Goal: Transaction & Acquisition: Purchase product/service

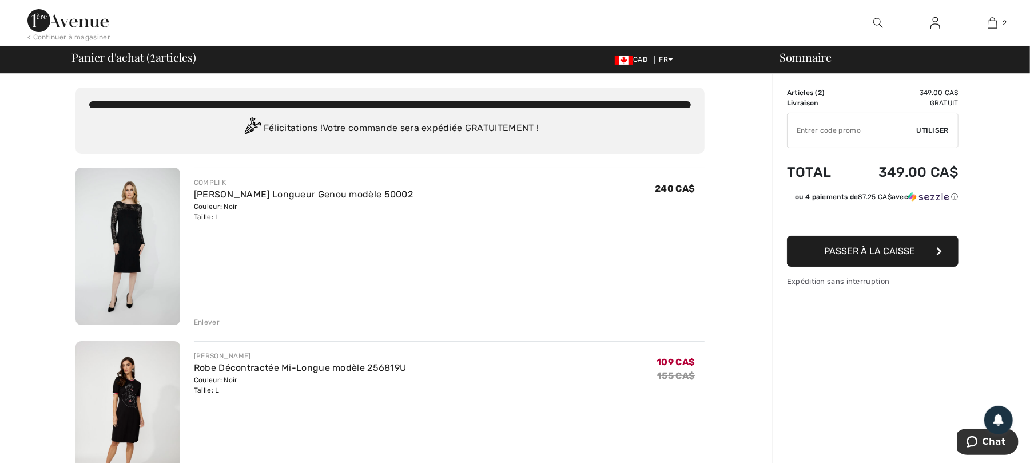
click at [152, 250] on img at bounding box center [127, 246] width 105 height 157
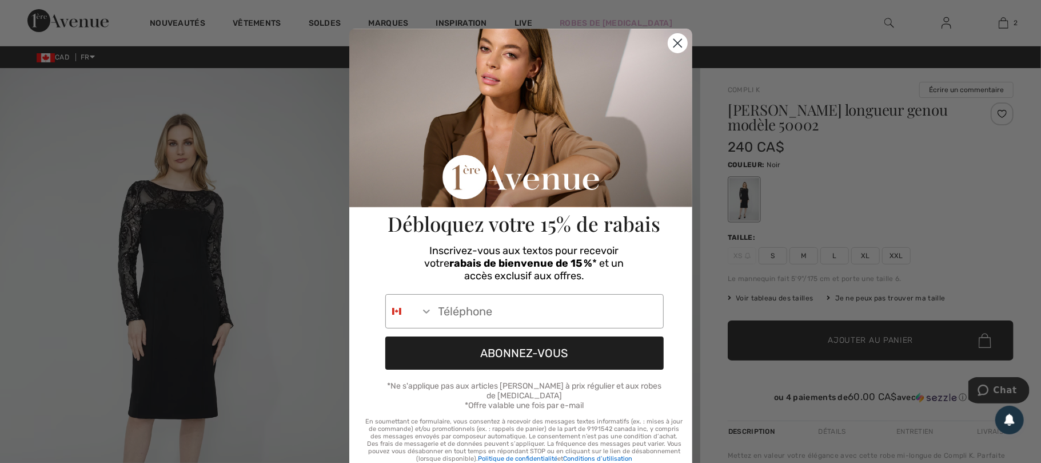
click at [673, 41] on circle "Close dialog" at bounding box center [677, 43] width 19 height 19
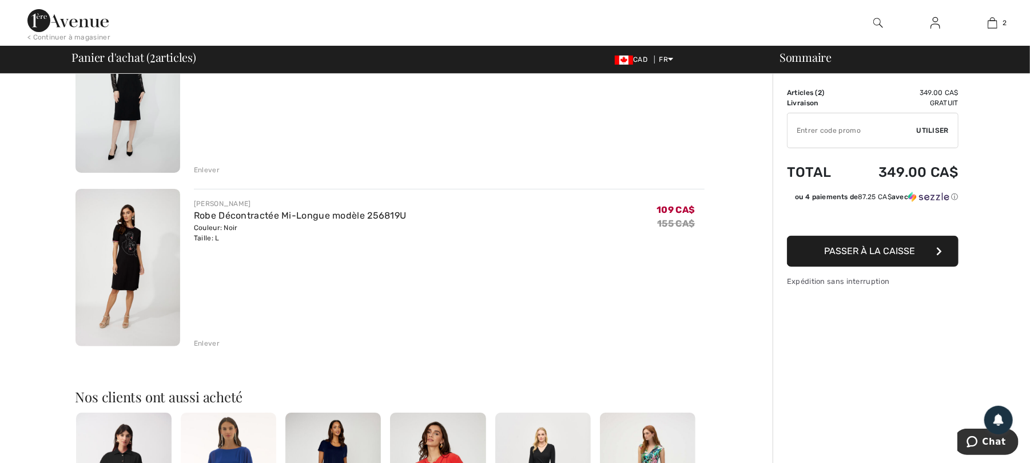
click at [149, 277] on img at bounding box center [127, 267] width 105 height 157
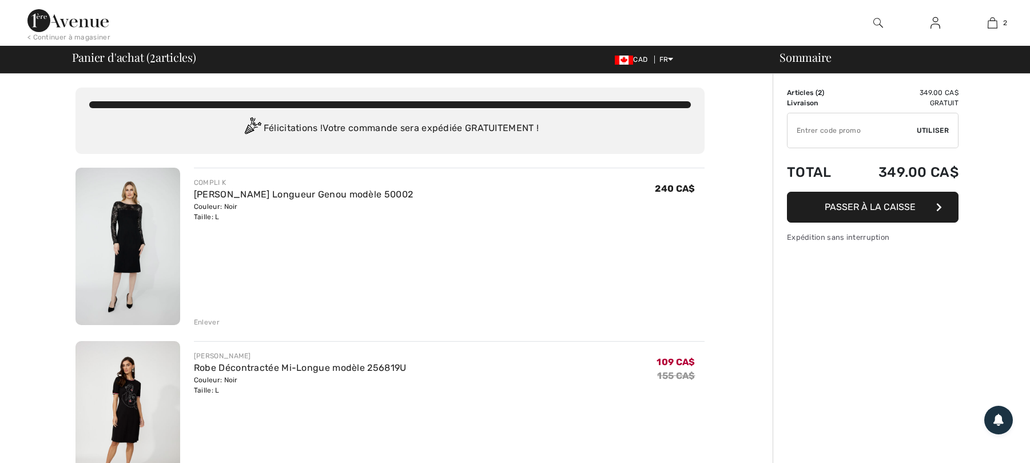
checkbox input "true"
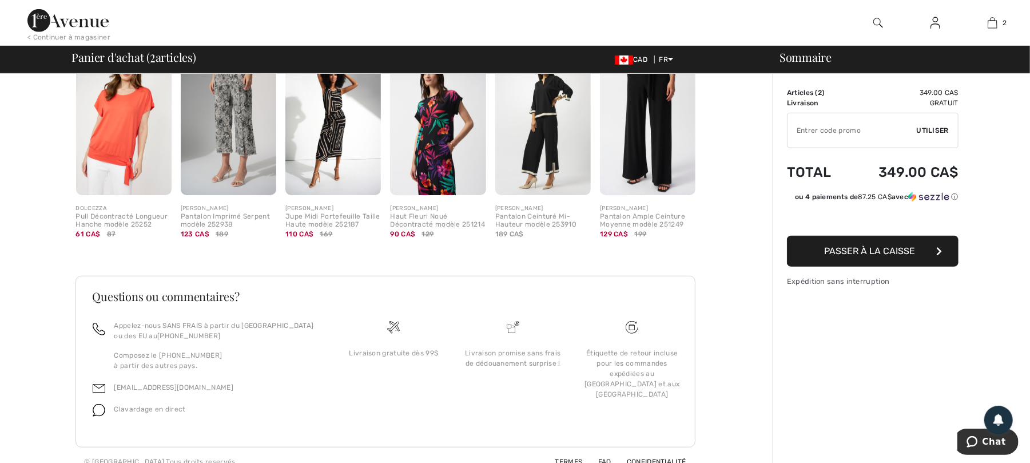
scroll to position [526, 0]
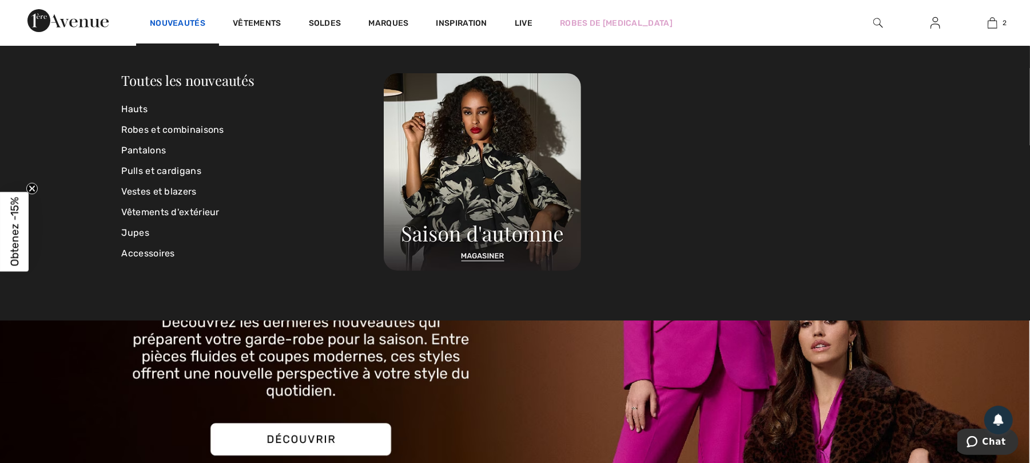
click at [177, 25] on link "Nouveautés" at bounding box center [177, 24] width 55 height 12
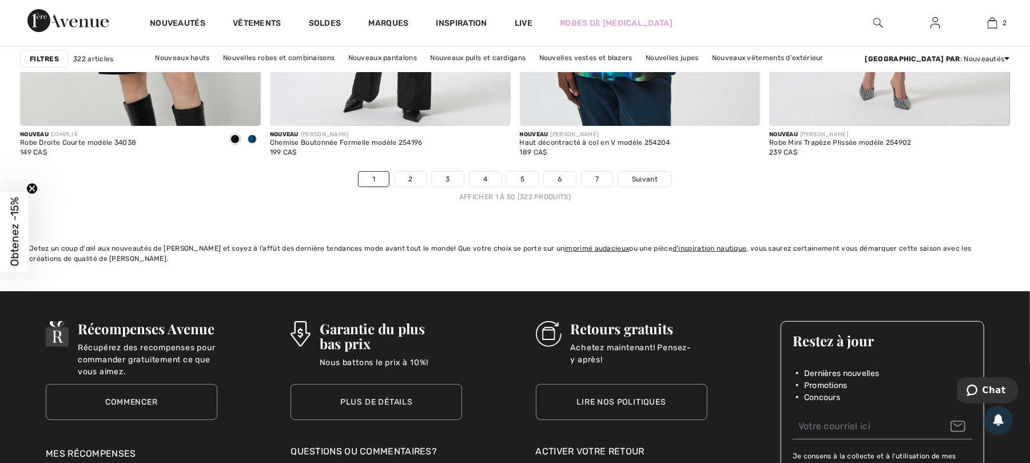
scroll to position [6328, 0]
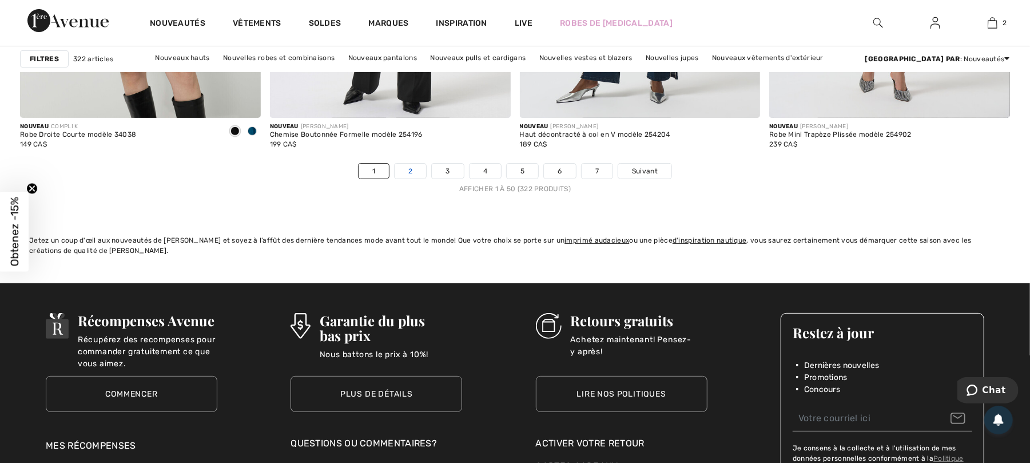
click at [401, 174] on link "2" at bounding box center [410, 171] width 31 height 15
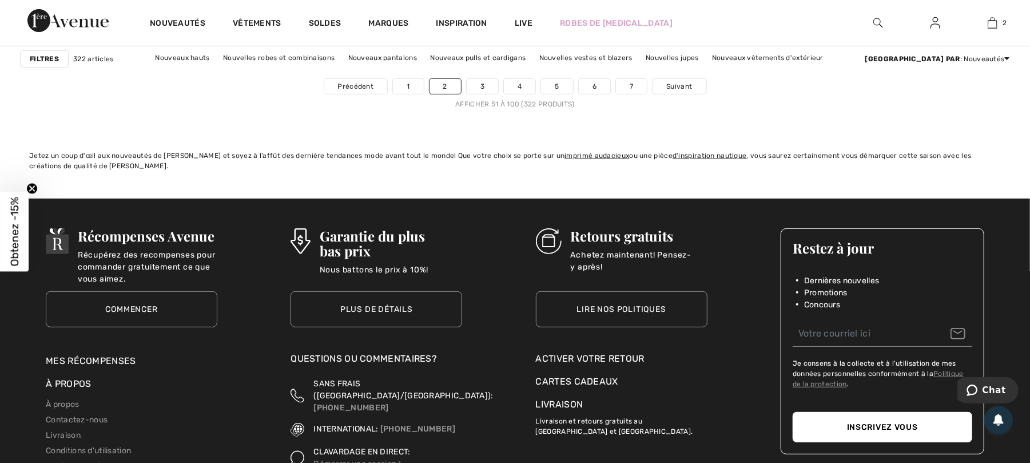
scroll to position [6252, 0]
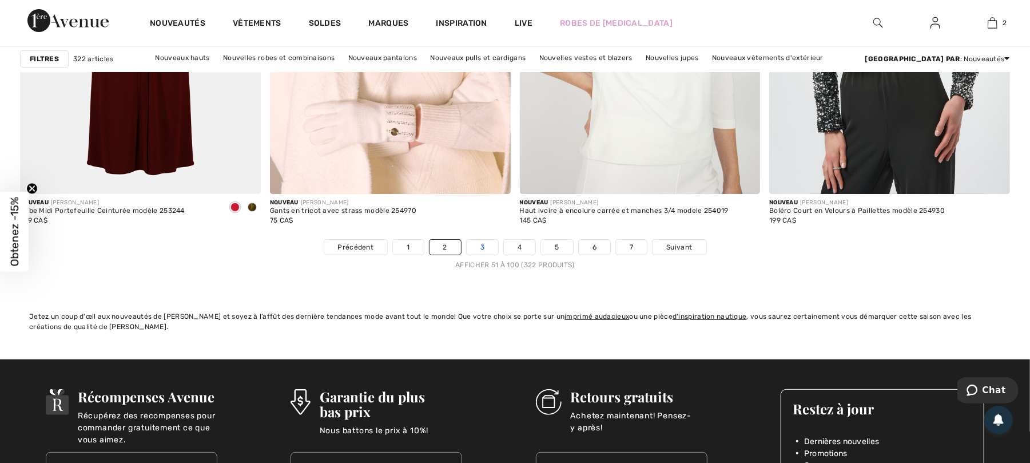
click at [484, 249] on link "3" at bounding box center [482, 247] width 31 height 15
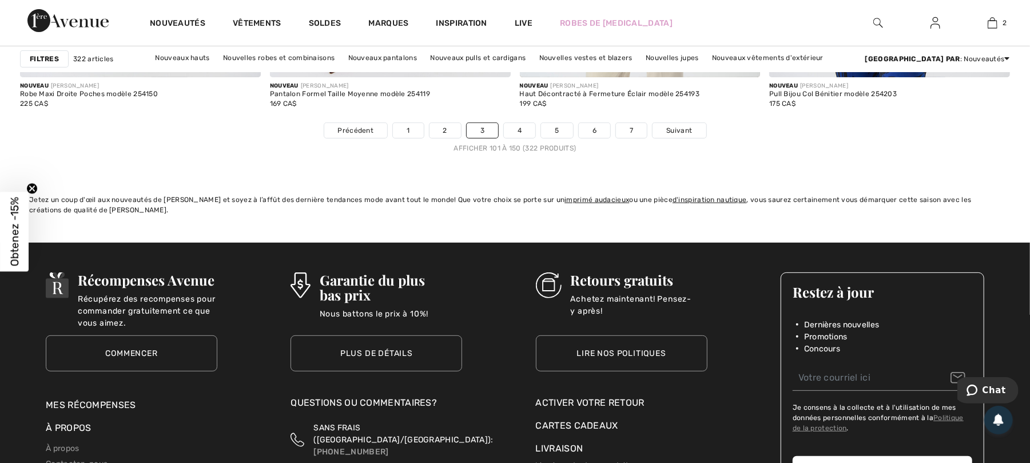
scroll to position [6328, 0]
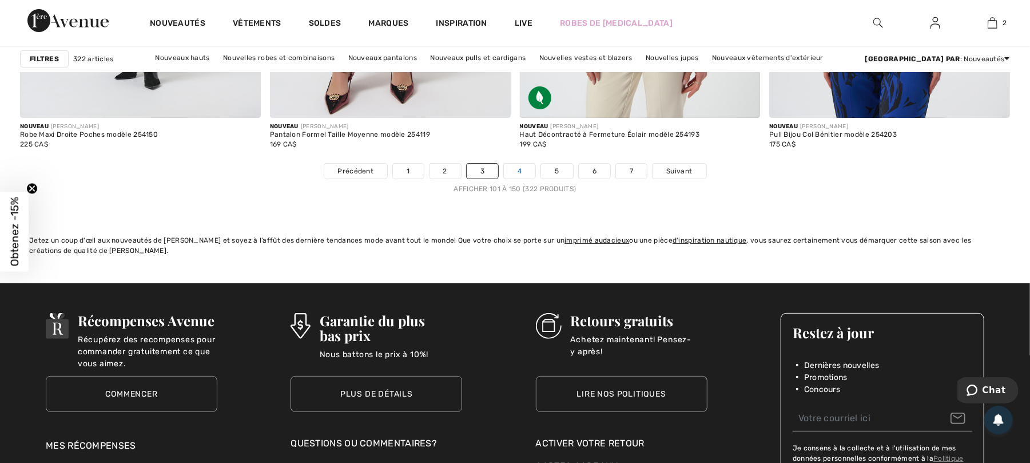
click at [522, 177] on link "4" at bounding box center [519, 171] width 31 height 15
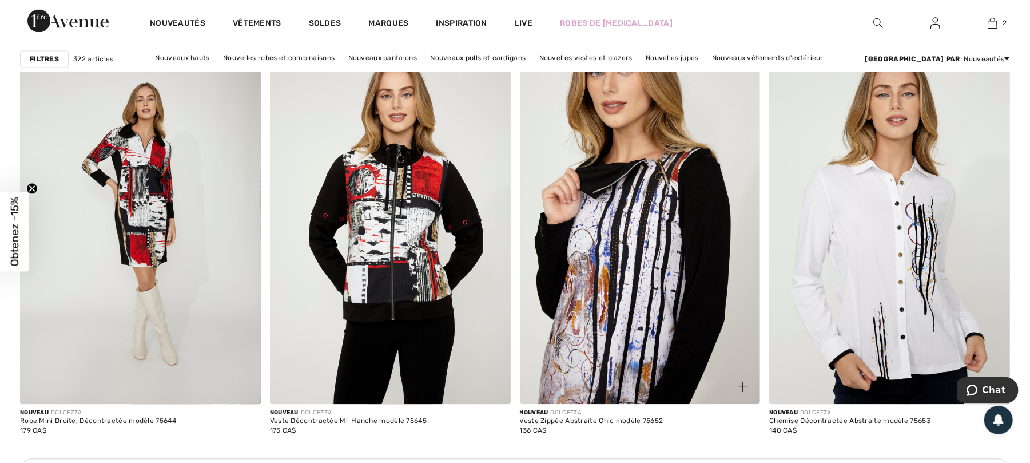
scroll to position [4651, 0]
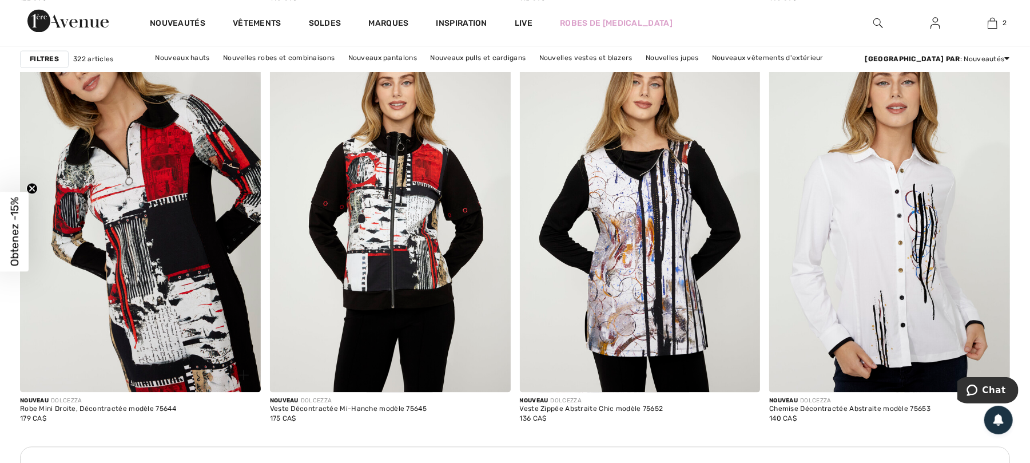
click at [186, 252] on img at bounding box center [140, 211] width 241 height 361
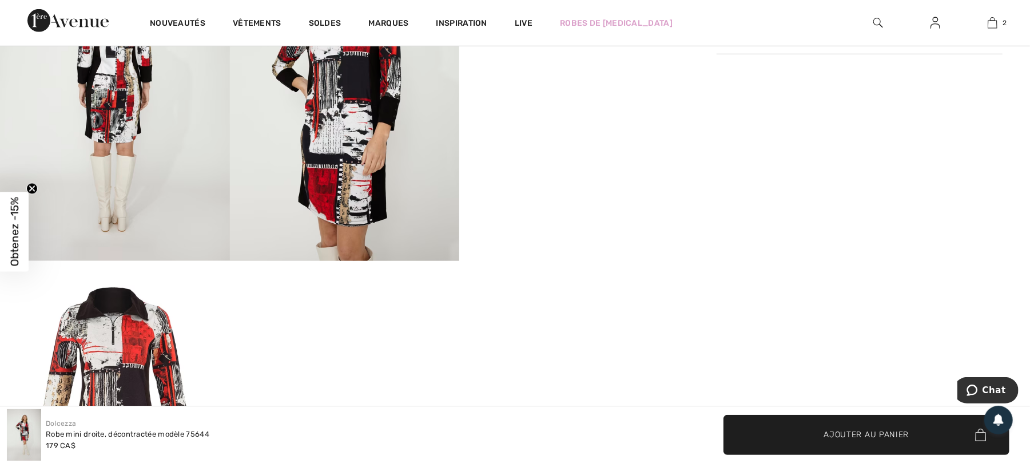
scroll to position [540, 0]
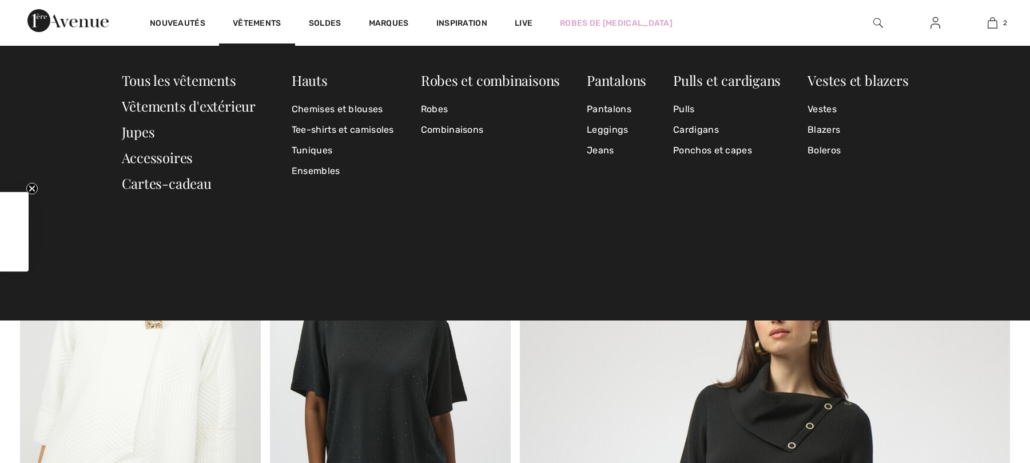
checkbox input "true"
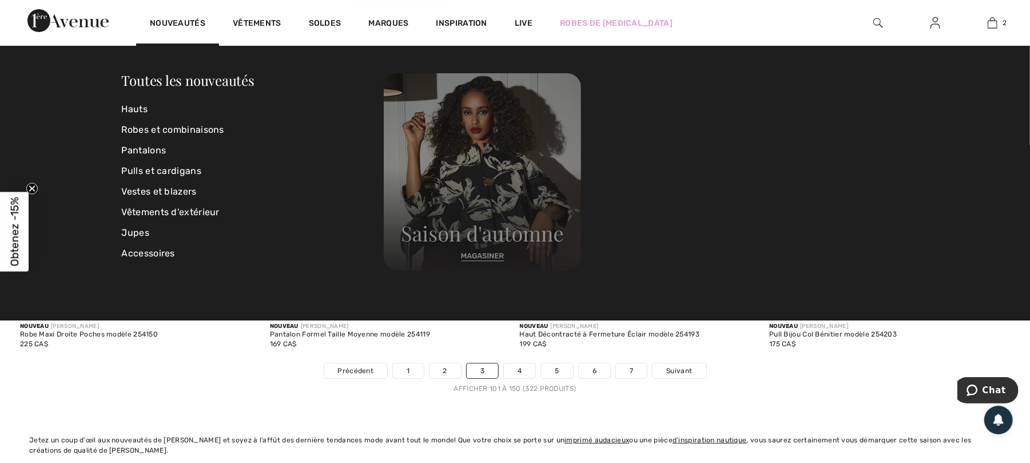
scroll to position [6152, 0]
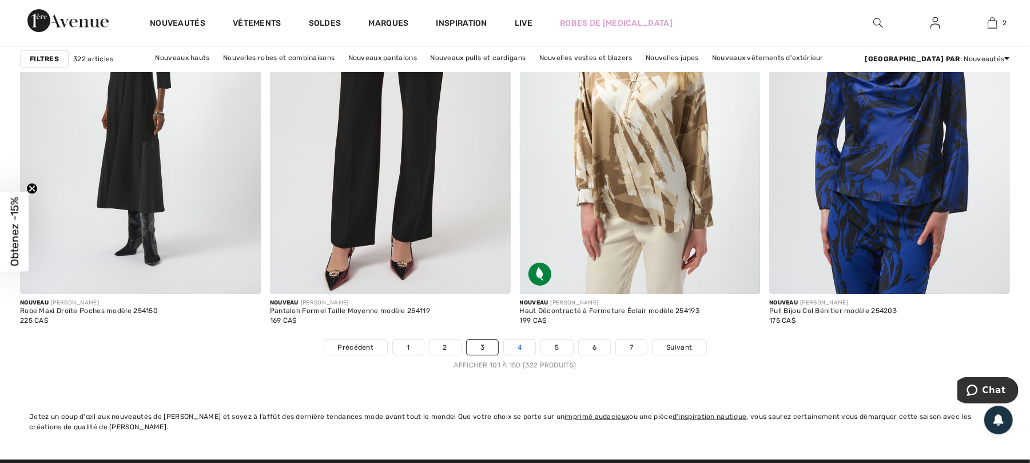
click at [522, 351] on link "4" at bounding box center [519, 347] width 31 height 15
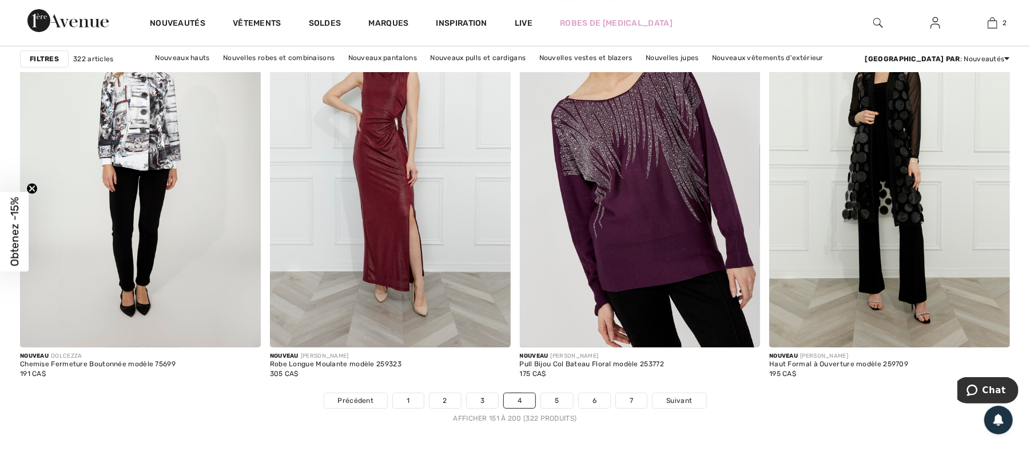
scroll to position [6100, 0]
click at [555, 406] on link "5" at bounding box center [556, 399] width 31 height 15
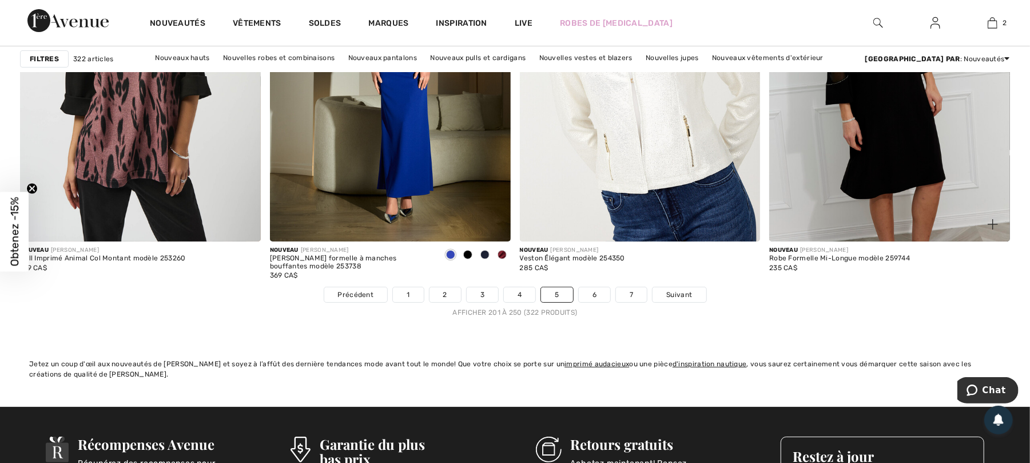
scroll to position [6176, 0]
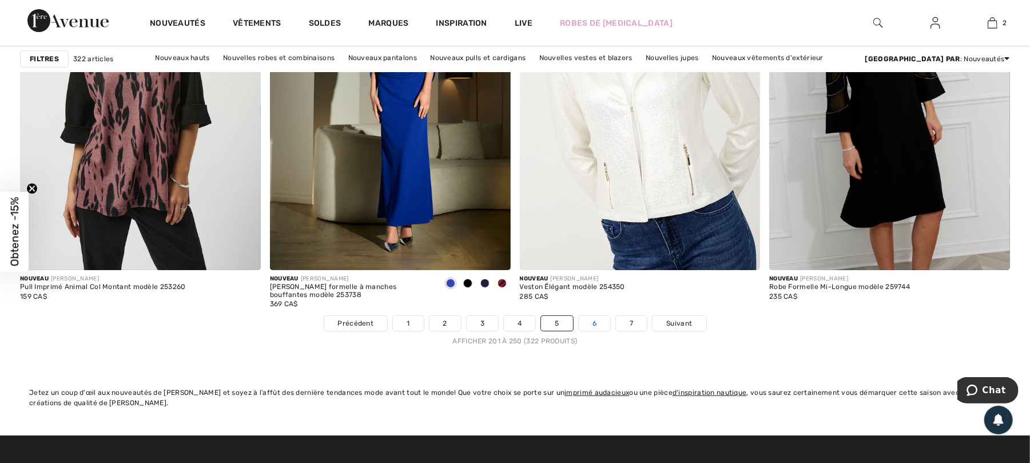
click at [596, 326] on link "6" at bounding box center [594, 323] width 31 height 15
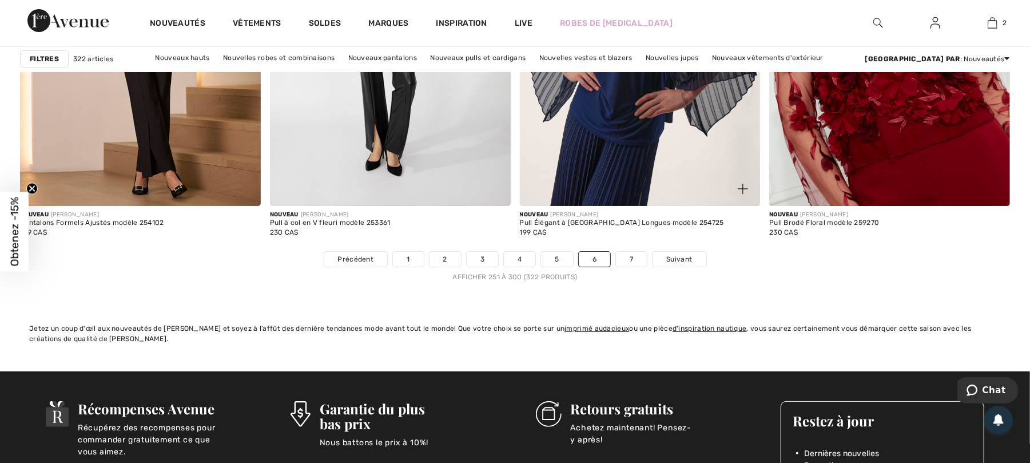
scroll to position [6252, 0]
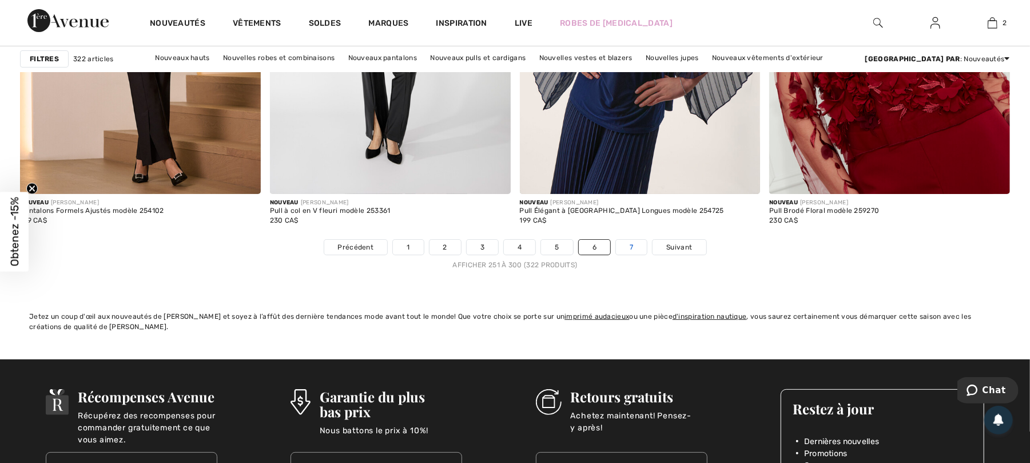
click at [634, 252] on link "7" at bounding box center [631, 247] width 31 height 15
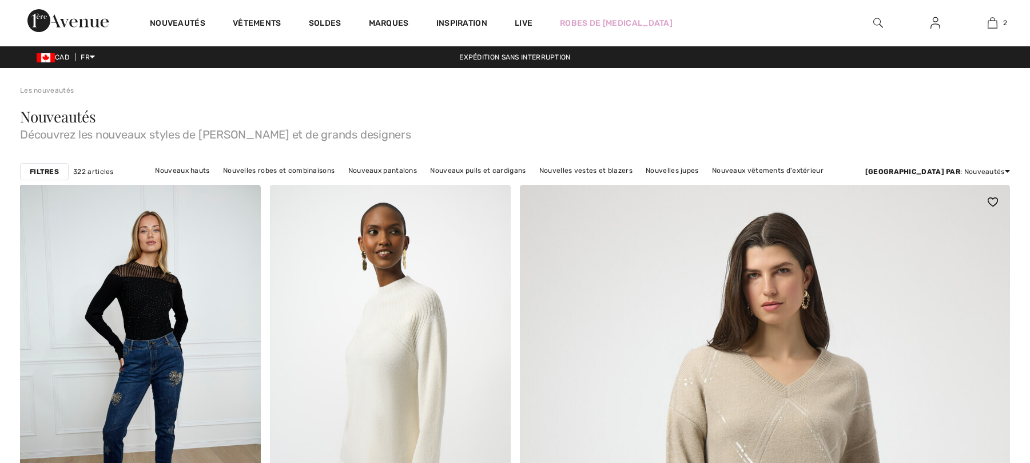
checkbox input "true"
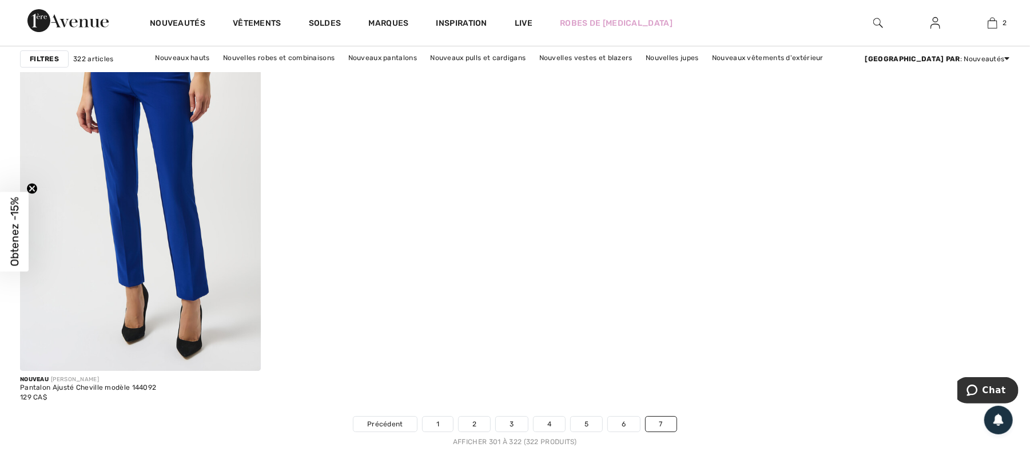
scroll to position [2897, 0]
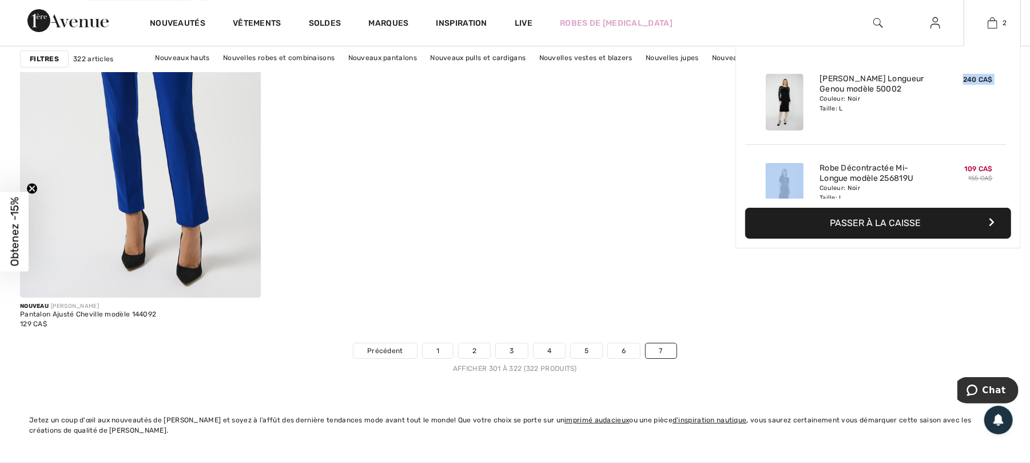
drag, startPoint x: 916, startPoint y: 149, endPoint x: 909, endPoint y: 122, distance: 27.3
click at [909, 122] on div "Ajouté au panier Compli K [PERSON_NAME] Longueur Genou Modèle 50002 240 CA$ Cou…" at bounding box center [878, 126] width 266 height 143
click at [930, 176] on div "Robe Décontractée Mi-Longue modèle 256819U Couleur: Noir Taille: L" at bounding box center [876, 191] width 122 height 66
click at [992, 22] on img at bounding box center [993, 23] width 10 height 14
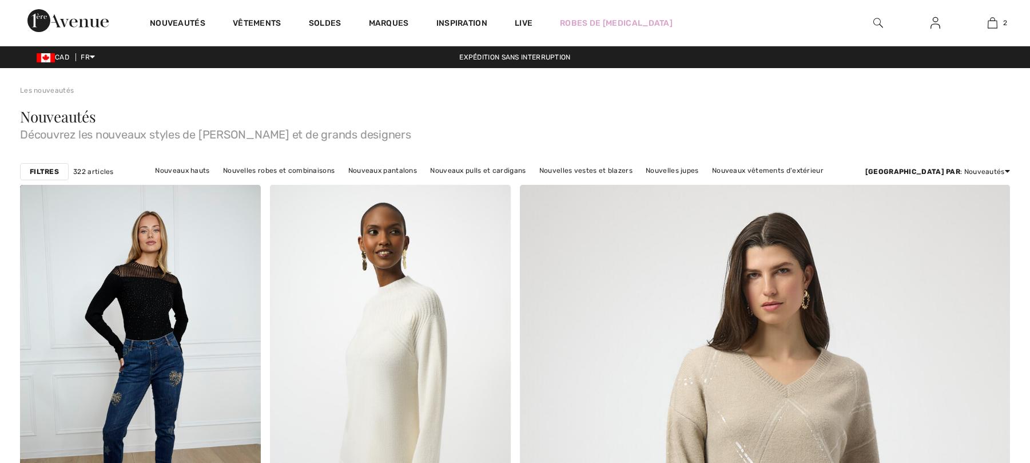
scroll to position [2897, 0]
